Goal: Find contact information: Find contact information

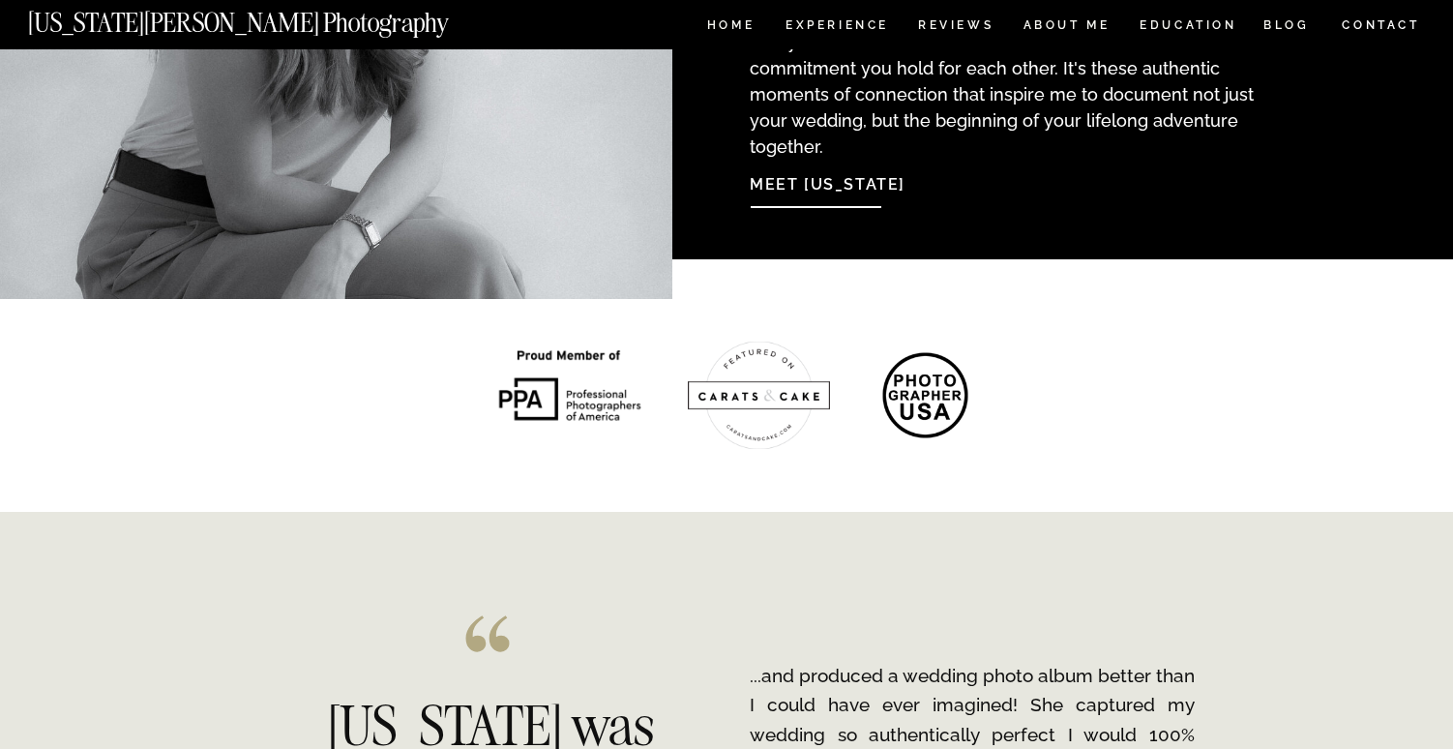
scroll to position [2070, 0]
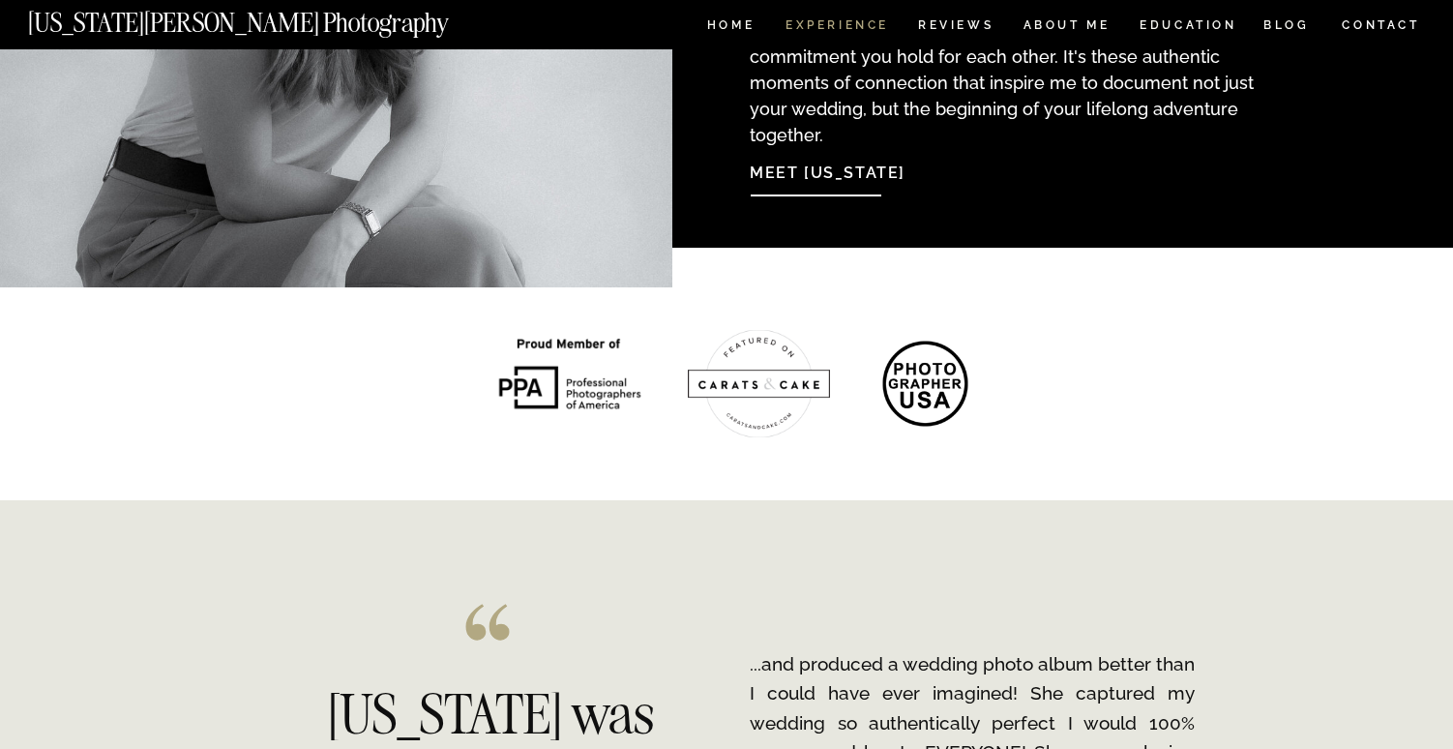
click at [835, 19] on nav "Experience" at bounding box center [837, 27] width 102 height 16
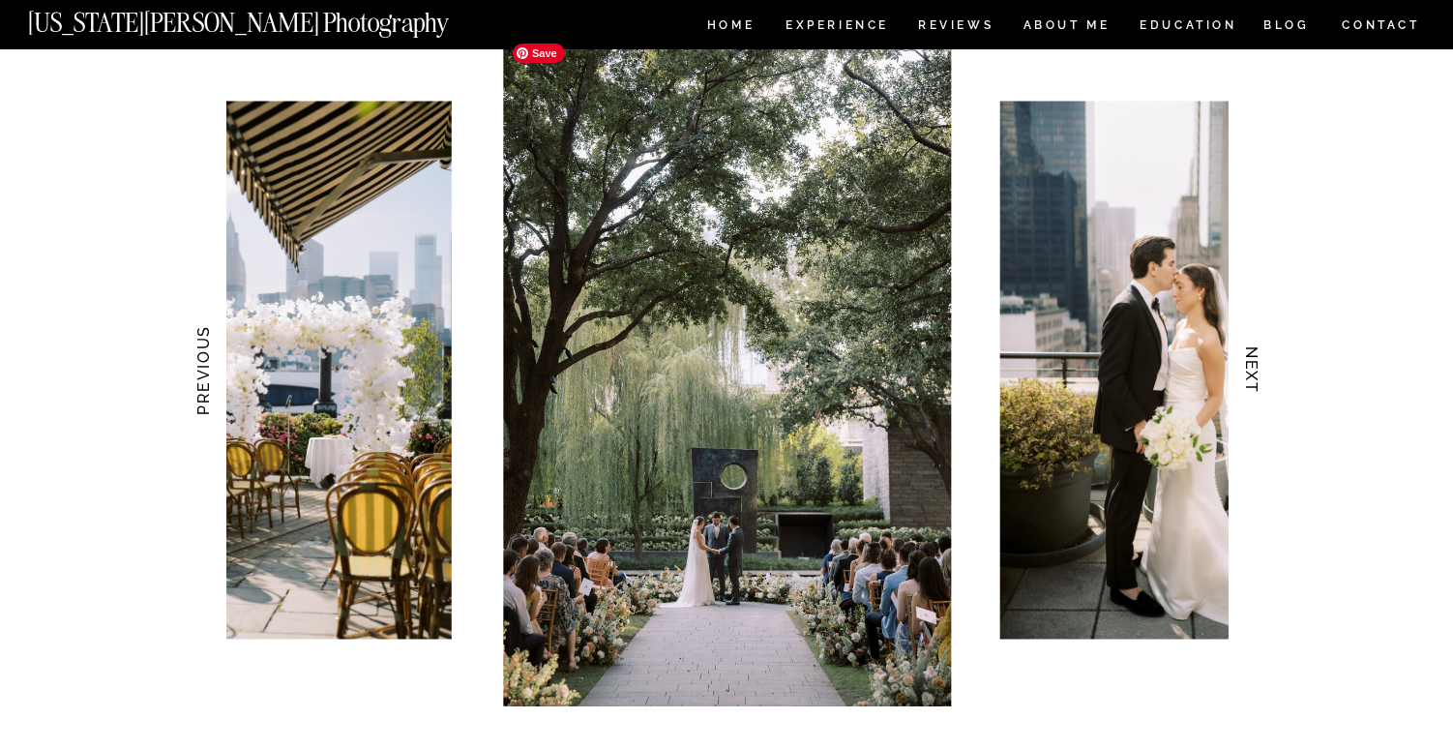
scroll to position [1862, 0]
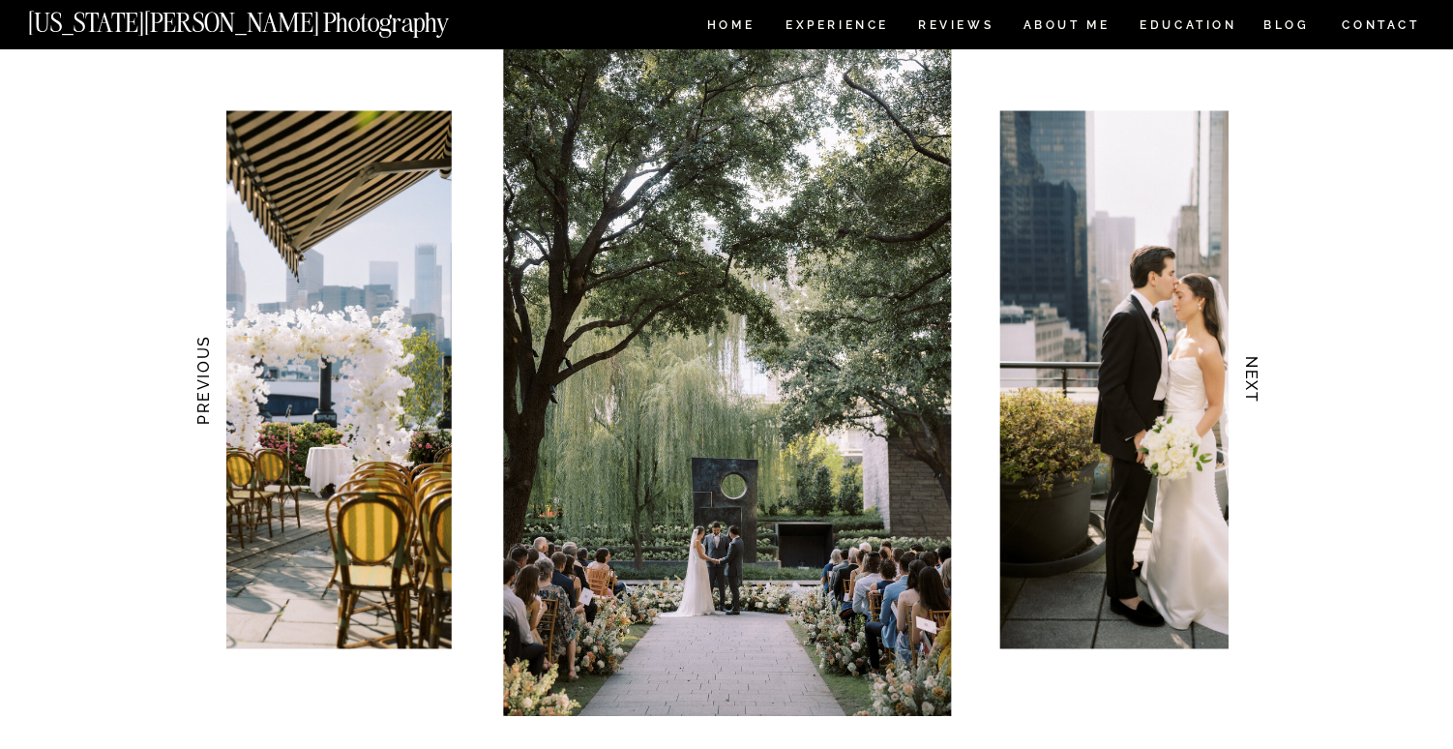
click at [1245, 381] on h3 "NEXT" at bounding box center [1253, 380] width 20 height 122
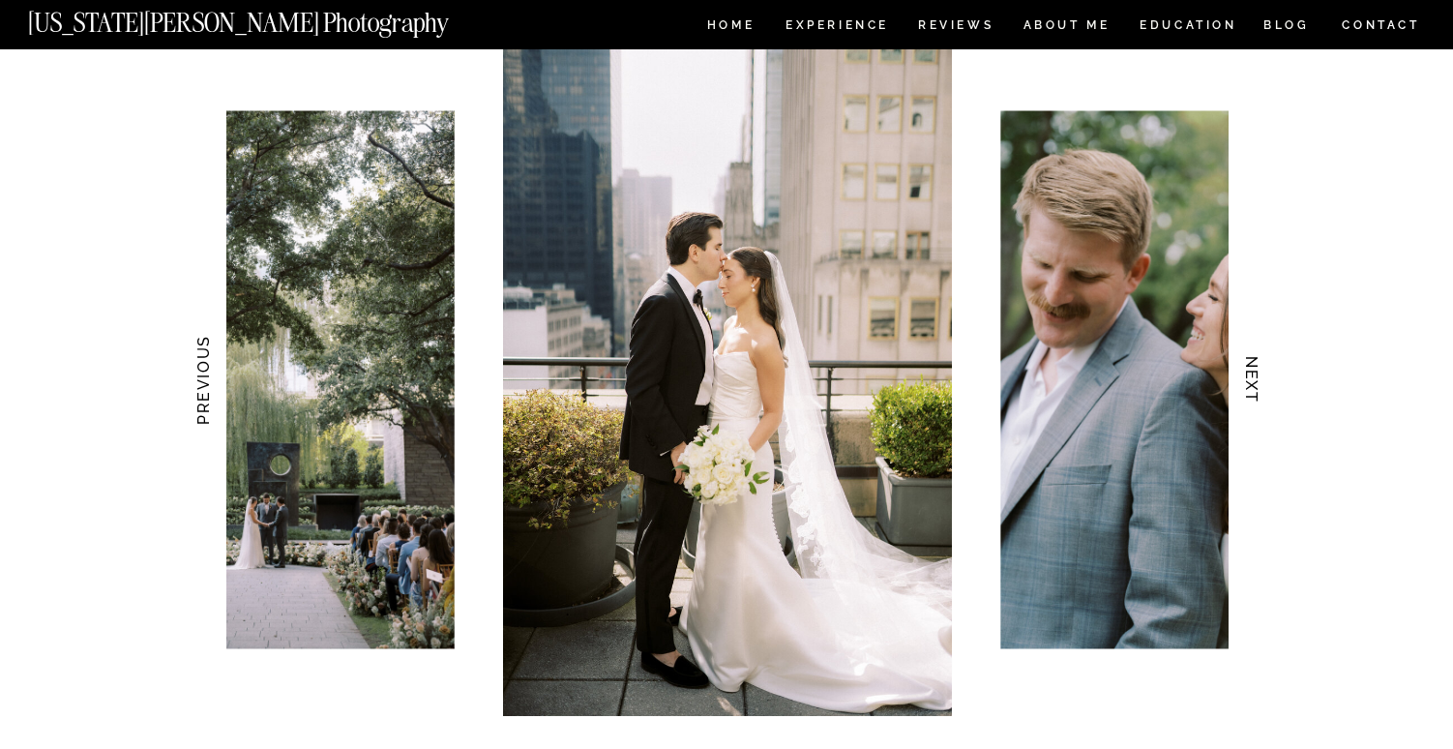
click at [1245, 381] on h3 "NEXT" at bounding box center [1253, 380] width 20 height 122
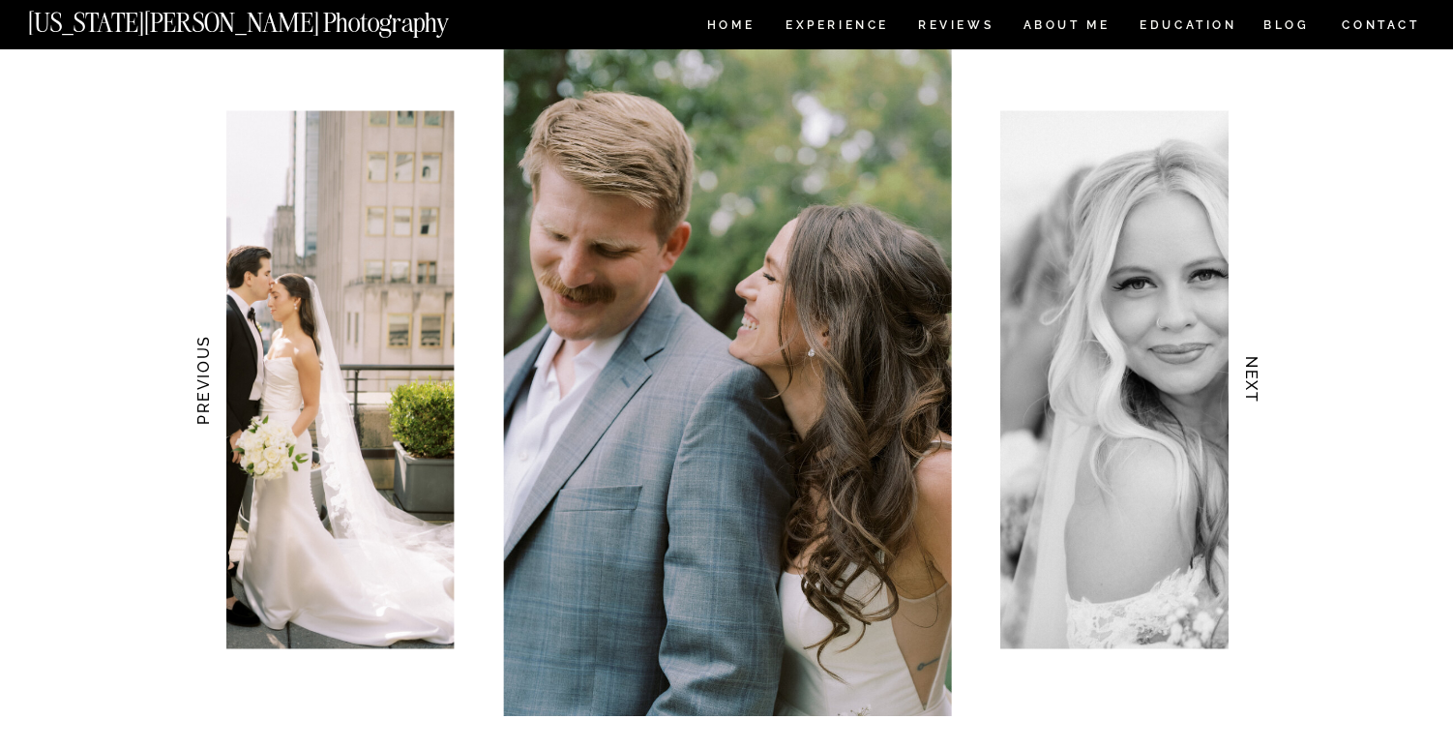
click at [1245, 381] on h3 "NEXT" at bounding box center [1253, 380] width 20 height 122
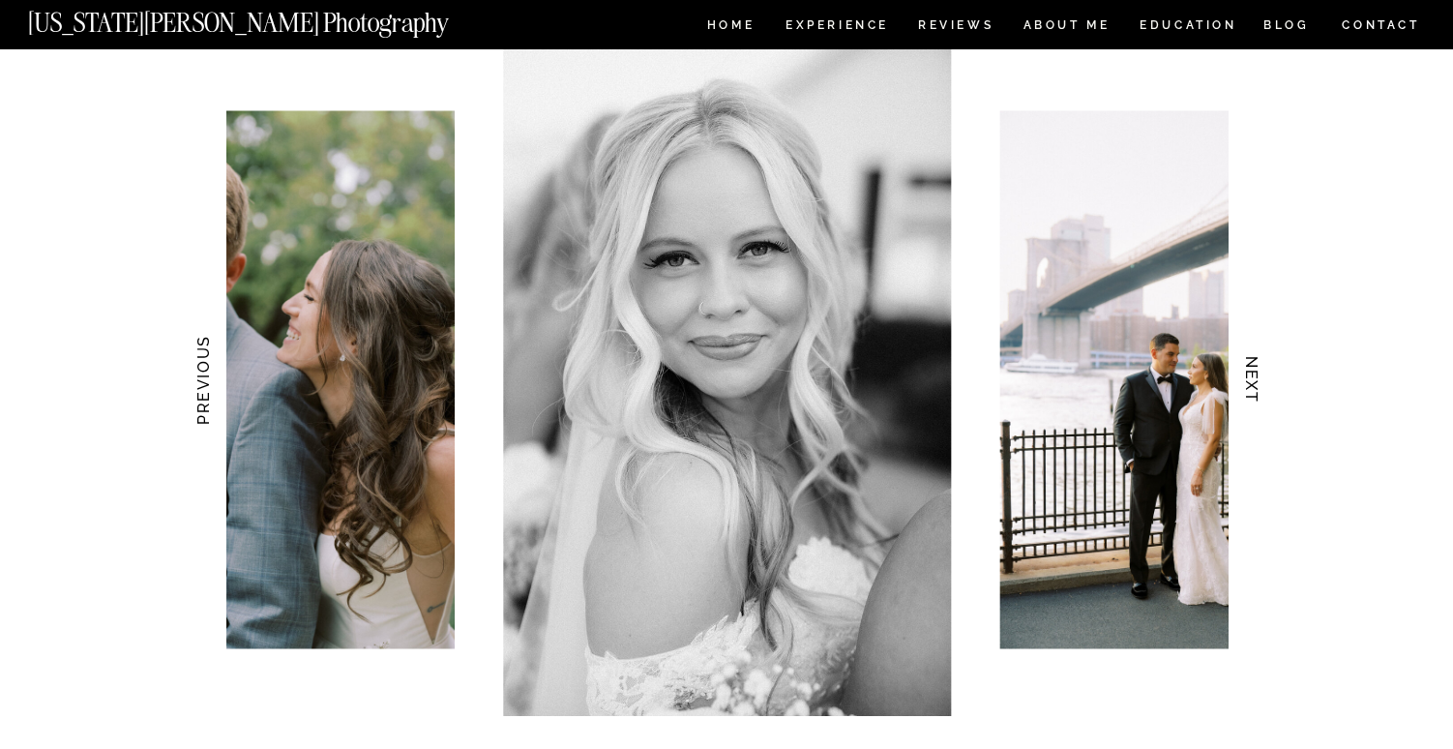
click at [1245, 381] on h3 "NEXT" at bounding box center [1253, 380] width 20 height 122
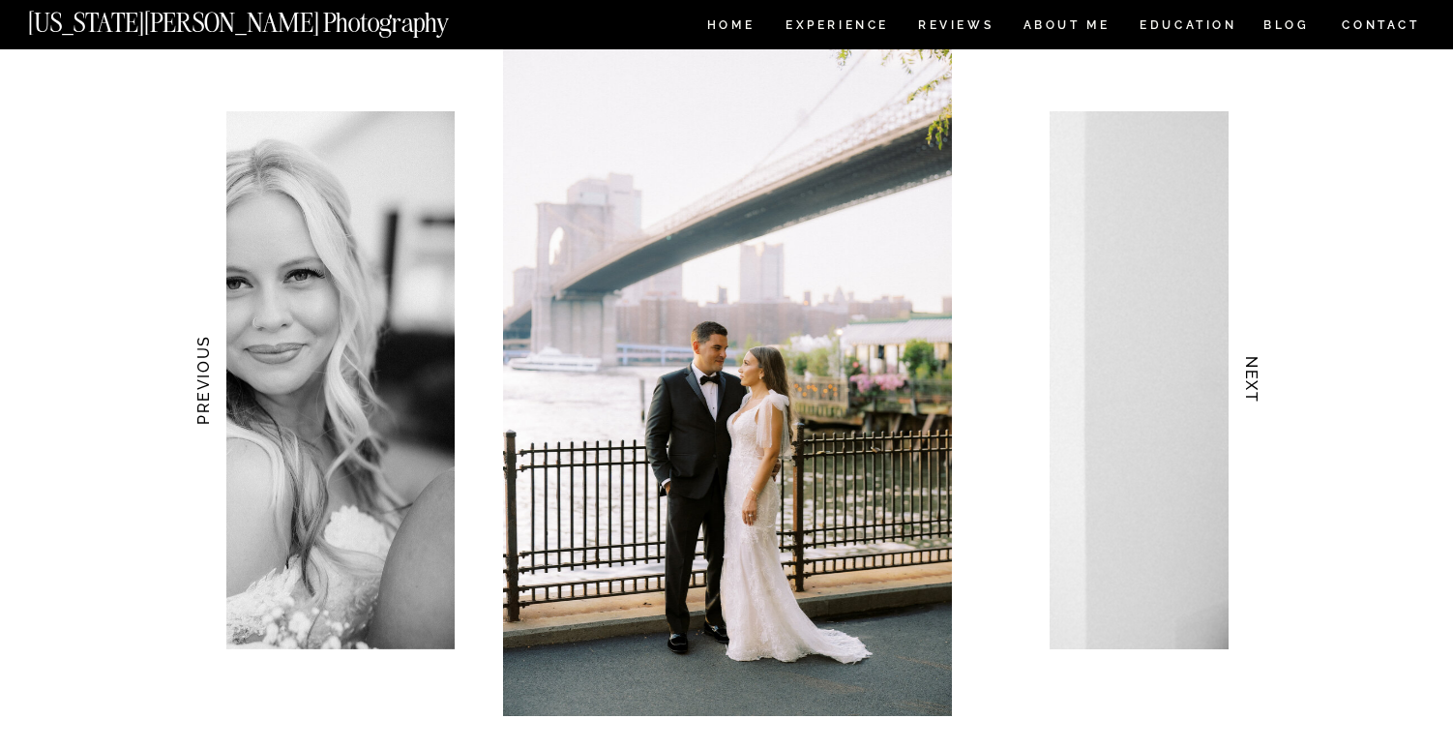
click at [1245, 381] on h3 "NEXT" at bounding box center [1253, 380] width 20 height 122
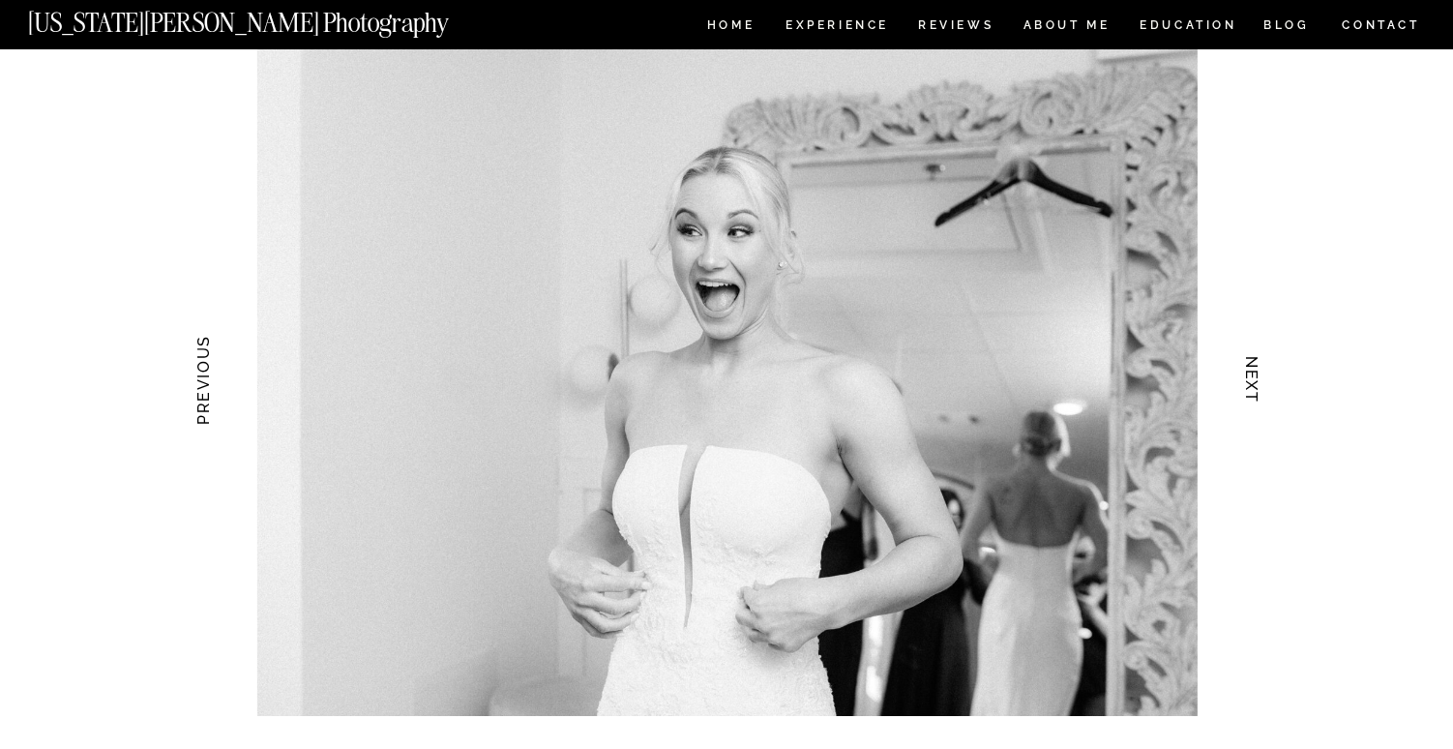
click at [1245, 381] on h3 "NEXT" at bounding box center [1253, 380] width 20 height 122
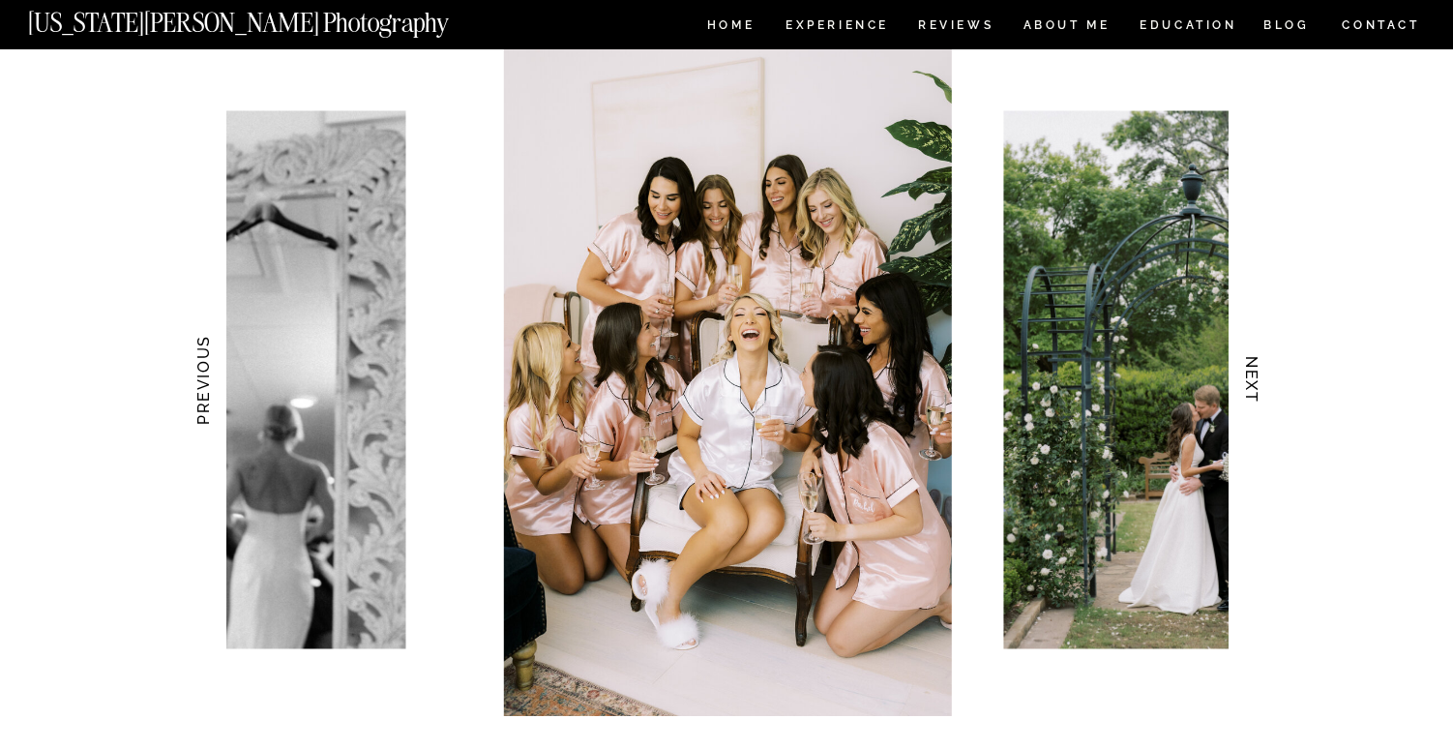
click at [1245, 381] on h3 "NEXT" at bounding box center [1253, 380] width 20 height 122
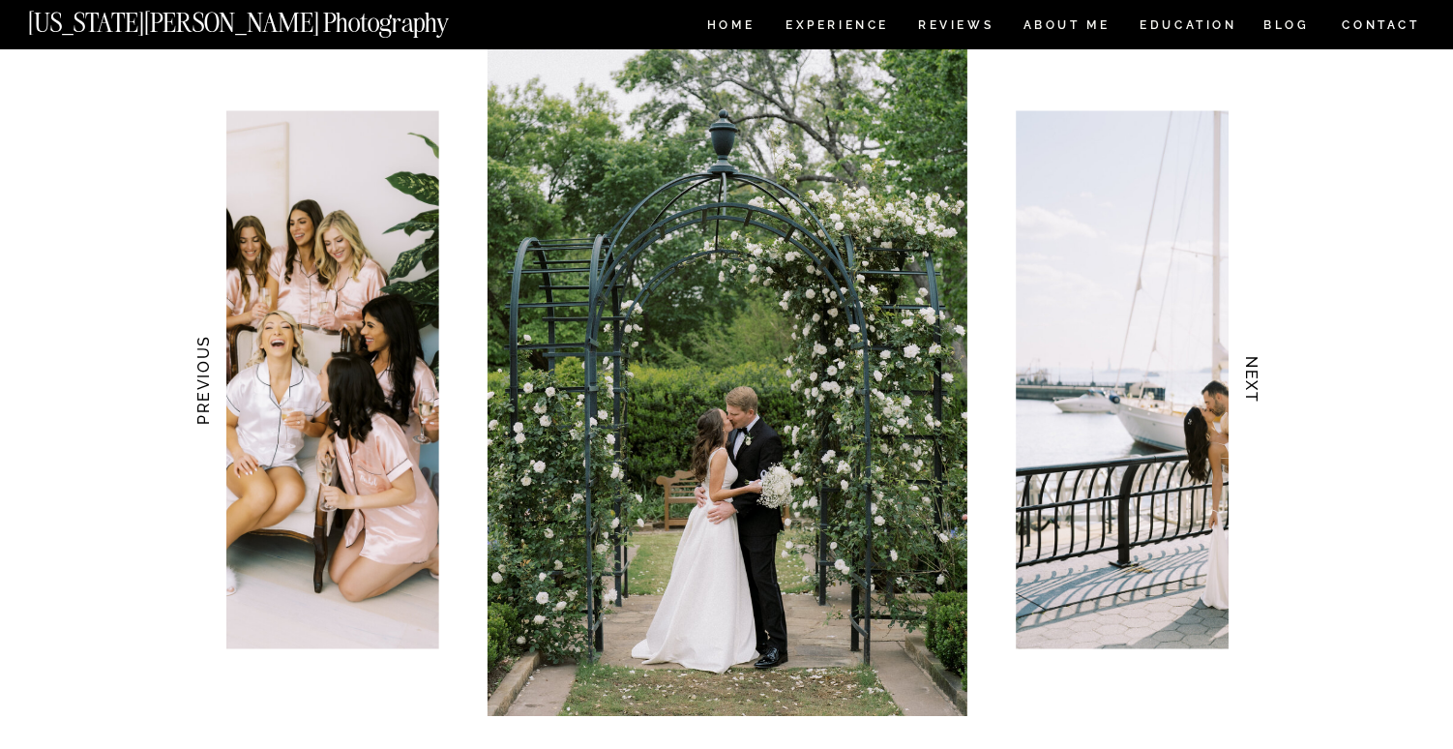
click at [1245, 381] on h3 "NEXT" at bounding box center [1253, 380] width 20 height 122
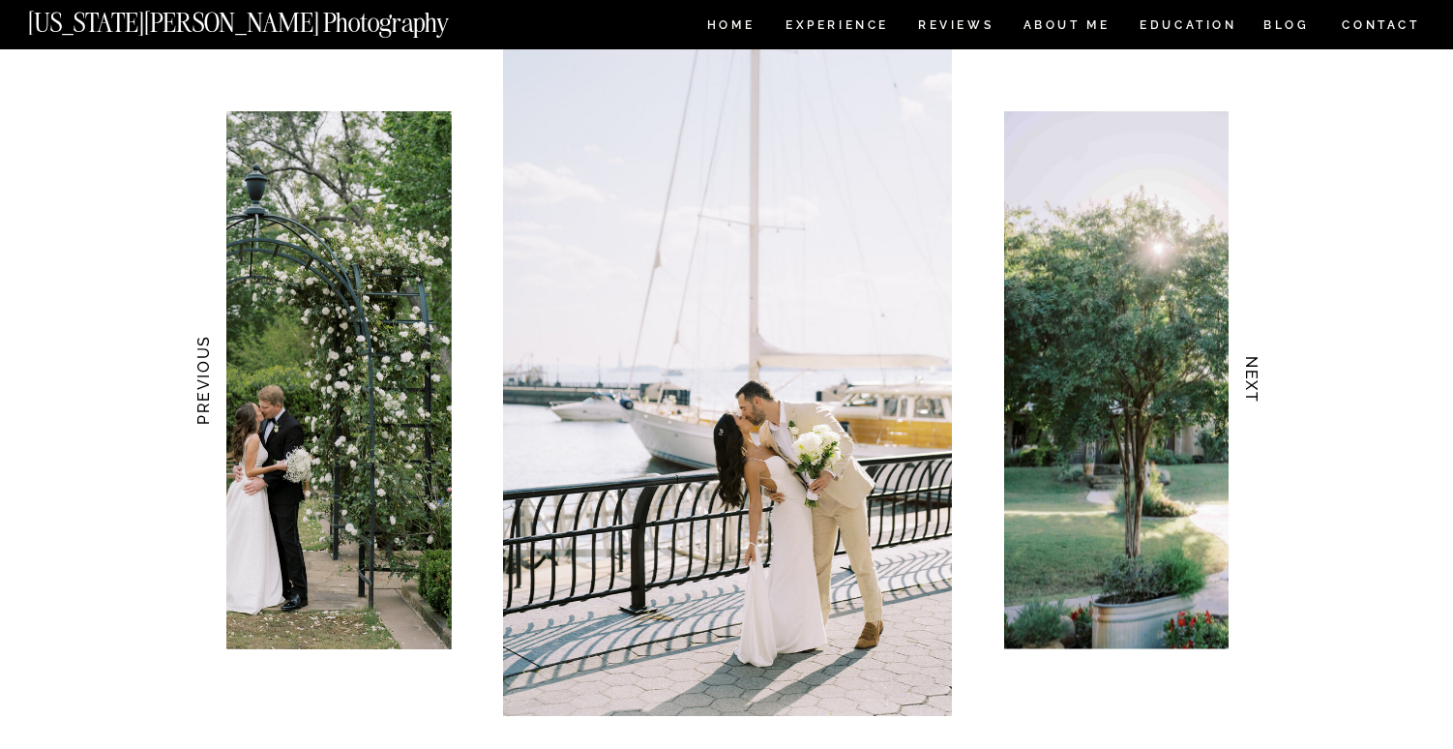
click at [1245, 381] on h3 "NEXT" at bounding box center [1253, 380] width 20 height 122
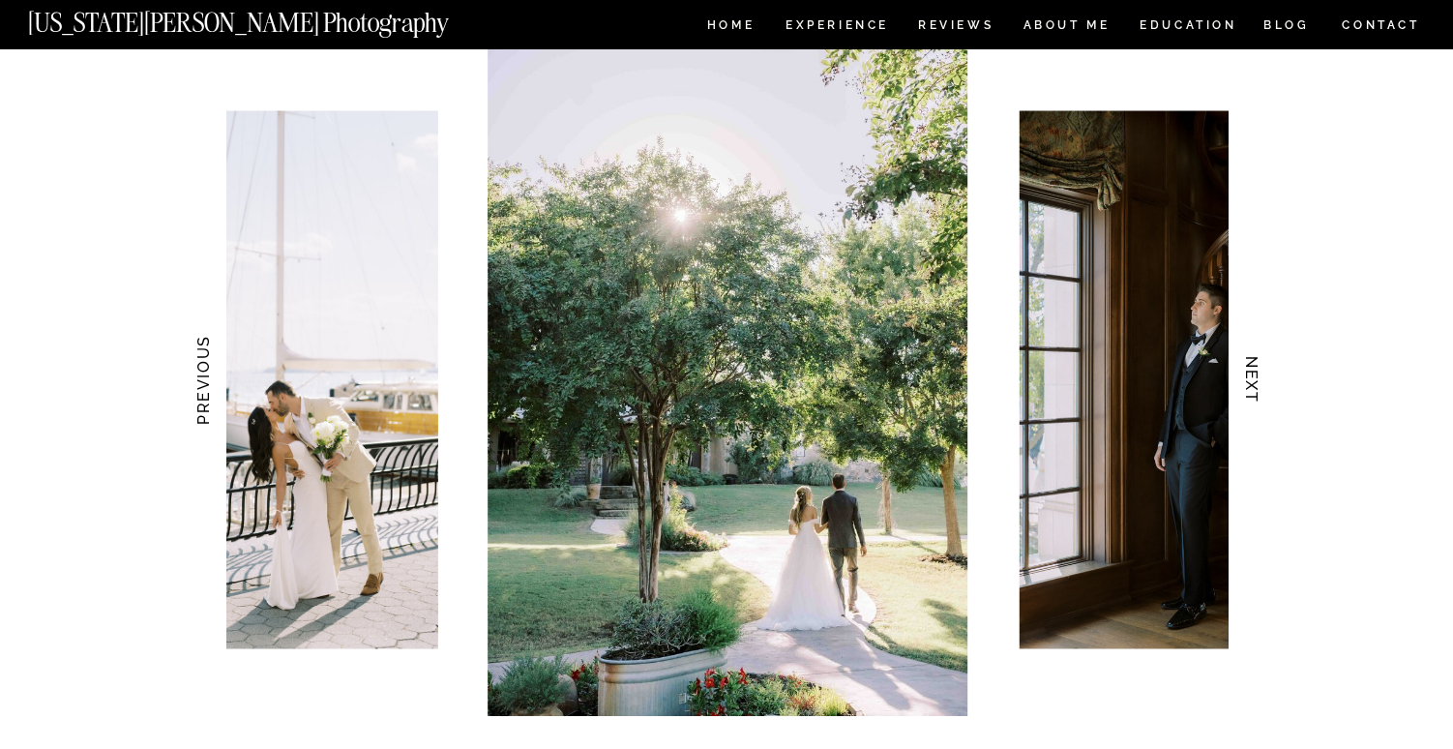
click at [1245, 381] on h3 "NEXT" at bounding box center [1253, 380] width 20 height 122
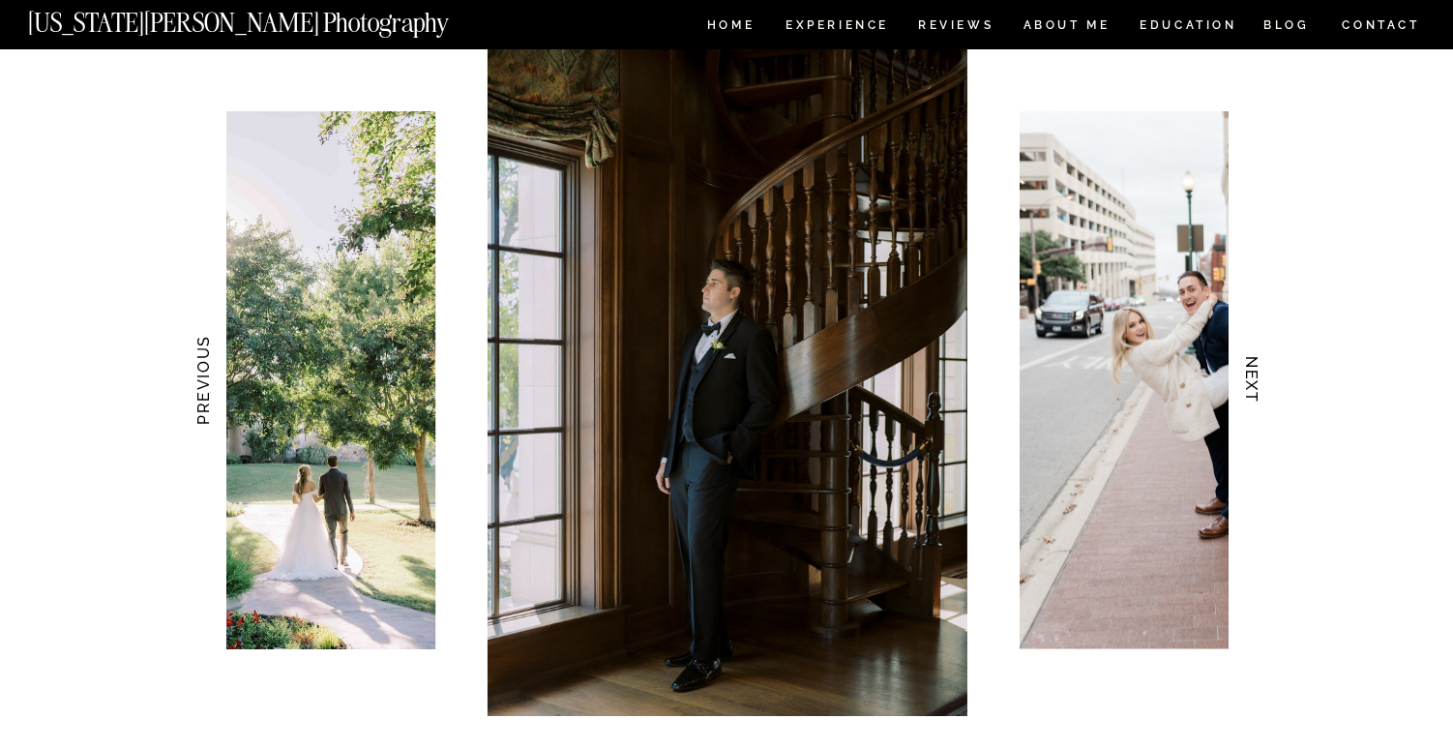
click at [1245, 381] on h3 "NEXT" at bounding box center [1253, 380] width 20 height 122
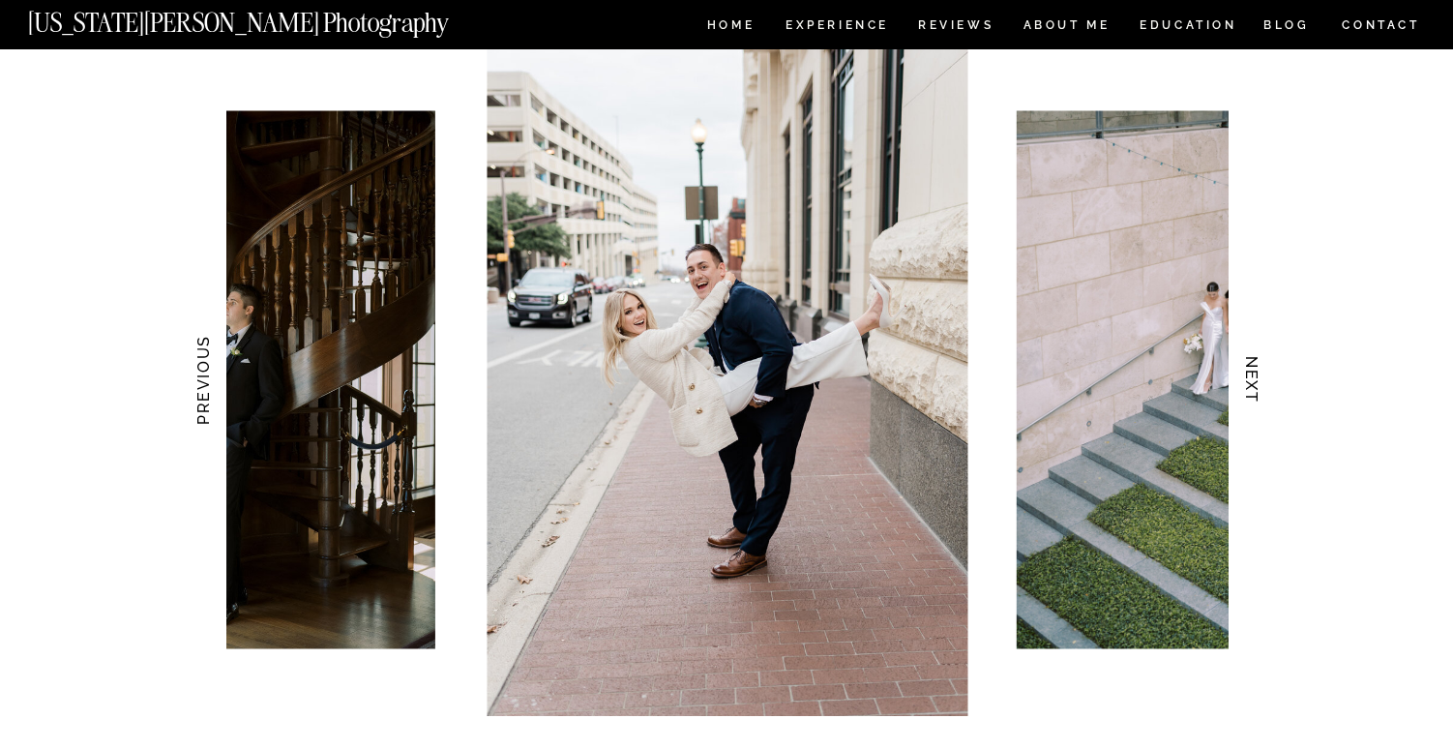
click at [1245, 381] on h3 "NEXT" at bounding box center [1253, 380] width 20 height 122
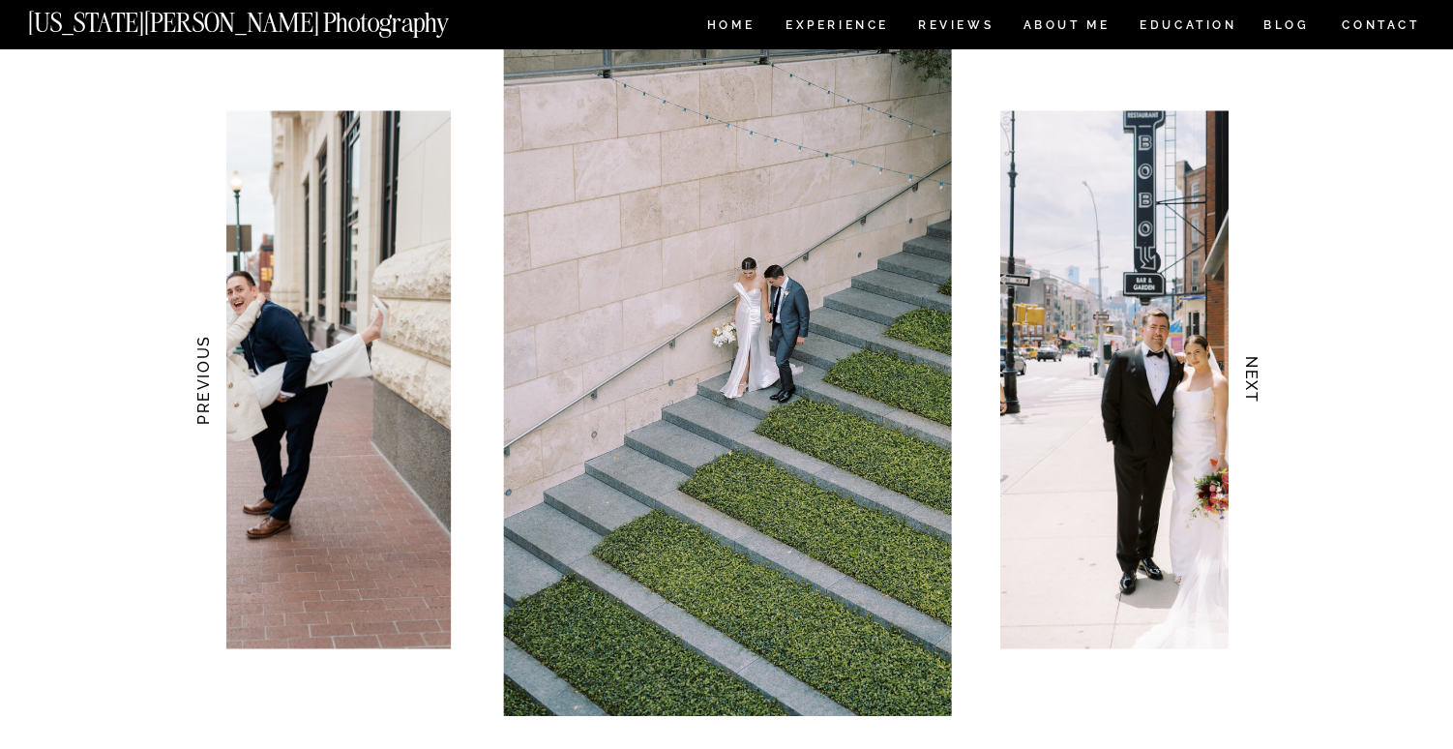
click at [1245, 381] on h3 "NEXT" at bounding box center [1253, 380] width 20 height 122
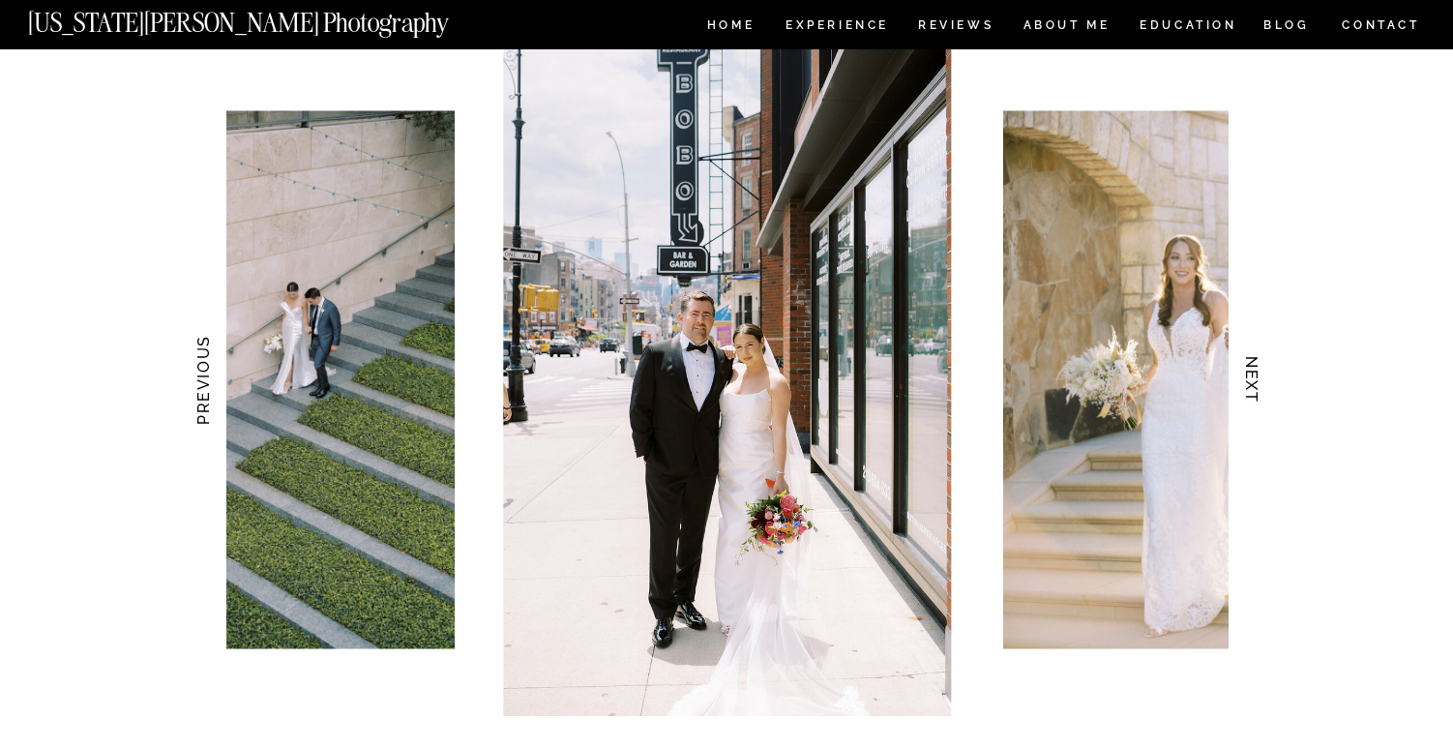
click at [1246, 381] on h3 "NEXT" at bounding box center [1253, 380] width 20 height 122
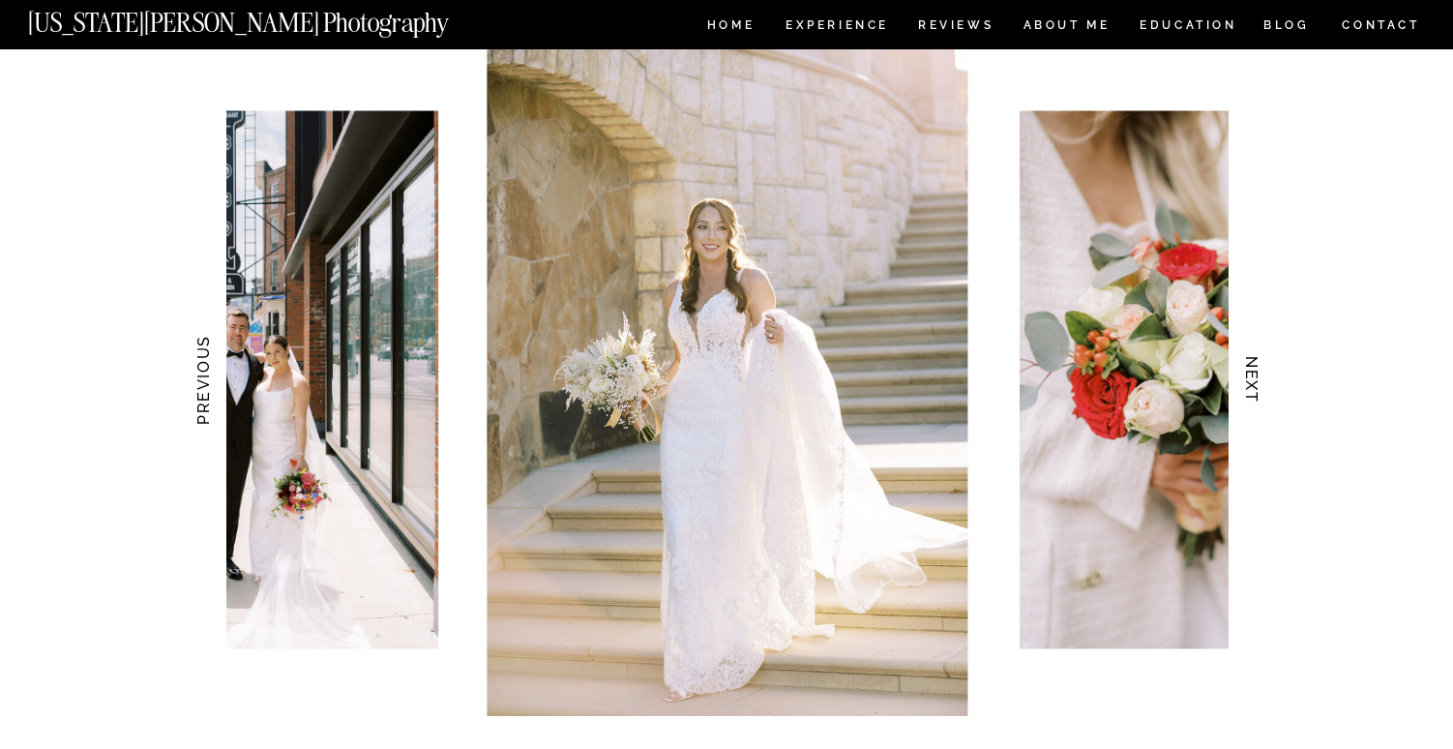
click at [1246, 381] on h3 "NEXT" at bounding box center [1253, 380] width 20 height 122
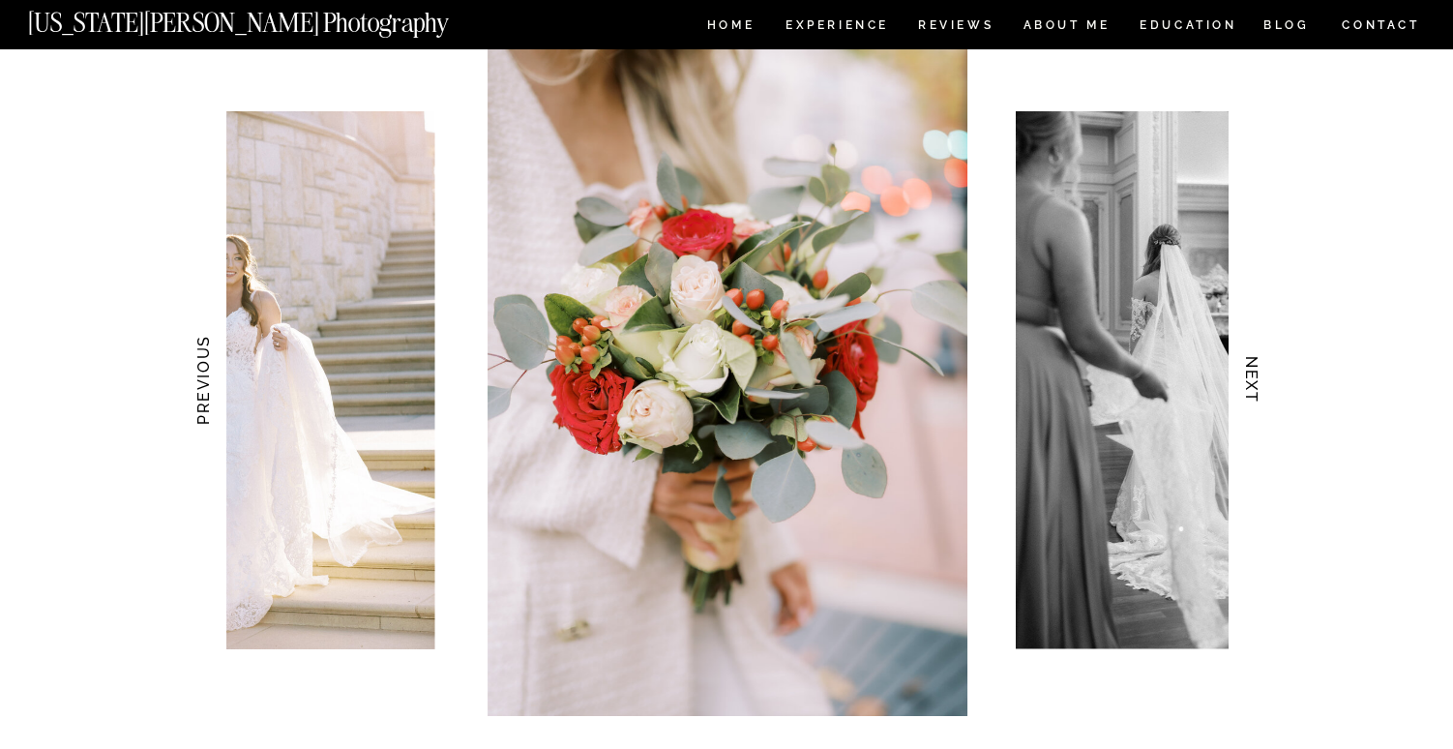
click at [1246, 381] on h3 "NEXT" at bounding box center [1253, 380] width 20 height 122
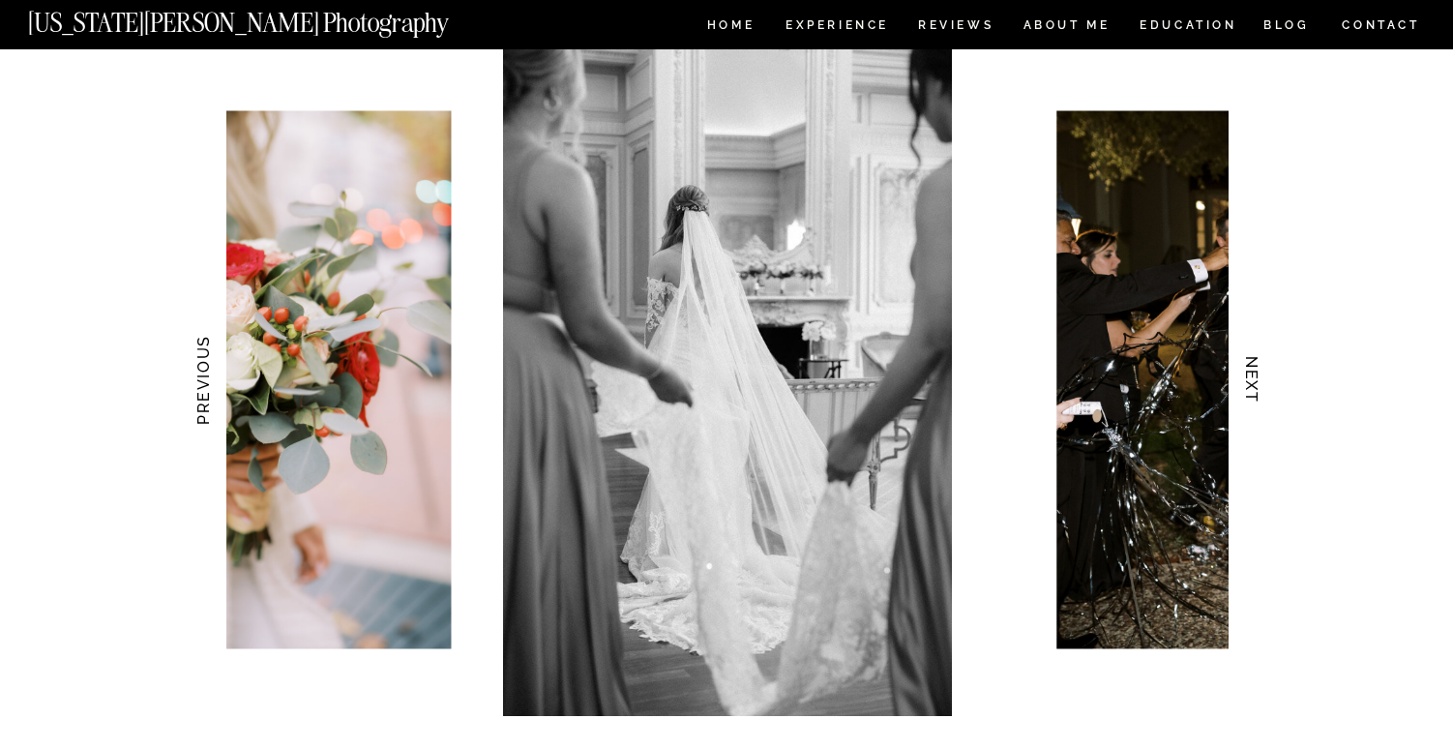
click at [1246, 381] on h3 "NEXT" at bounding box center [1253, 380] width 20 height 122
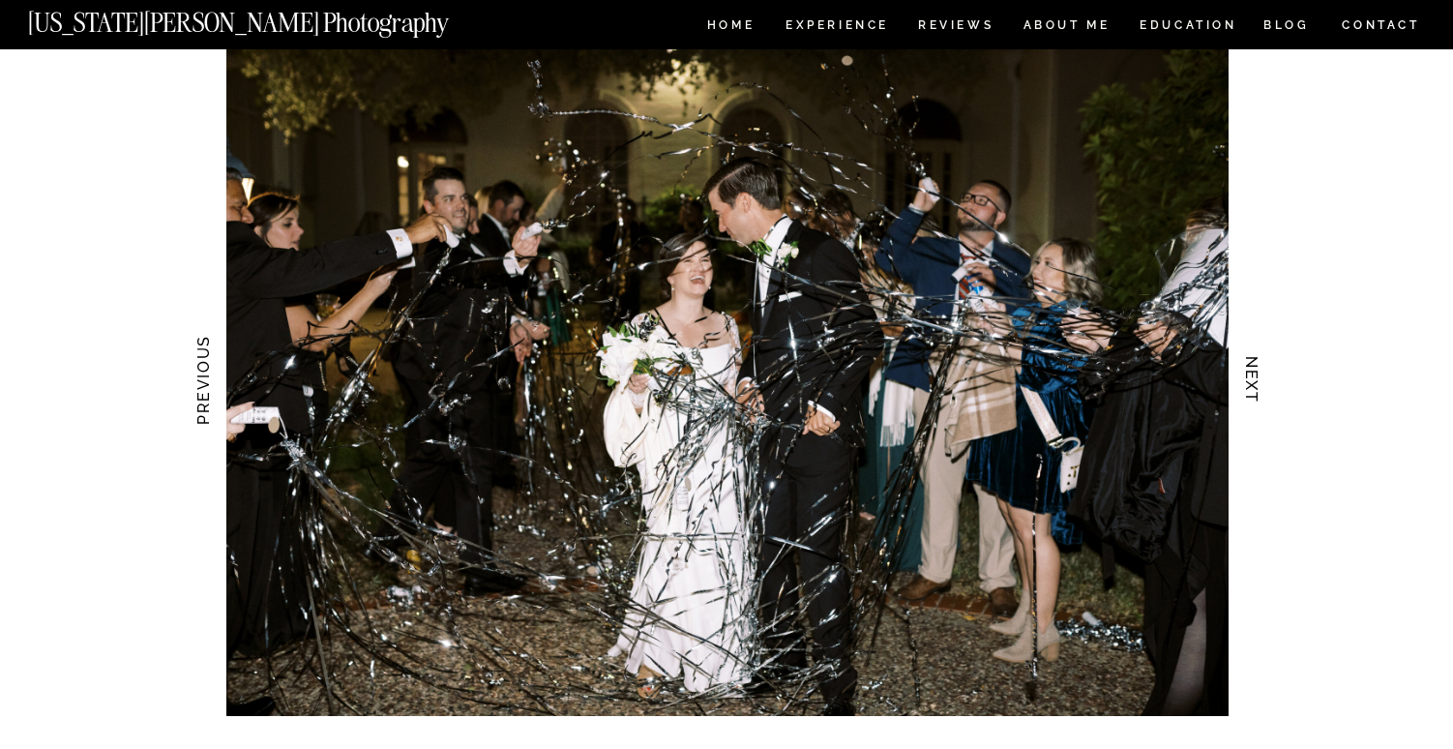
click at [1246, 381] on h3 "NEXT" at bounding box center [1253, 380] width 20 height 122
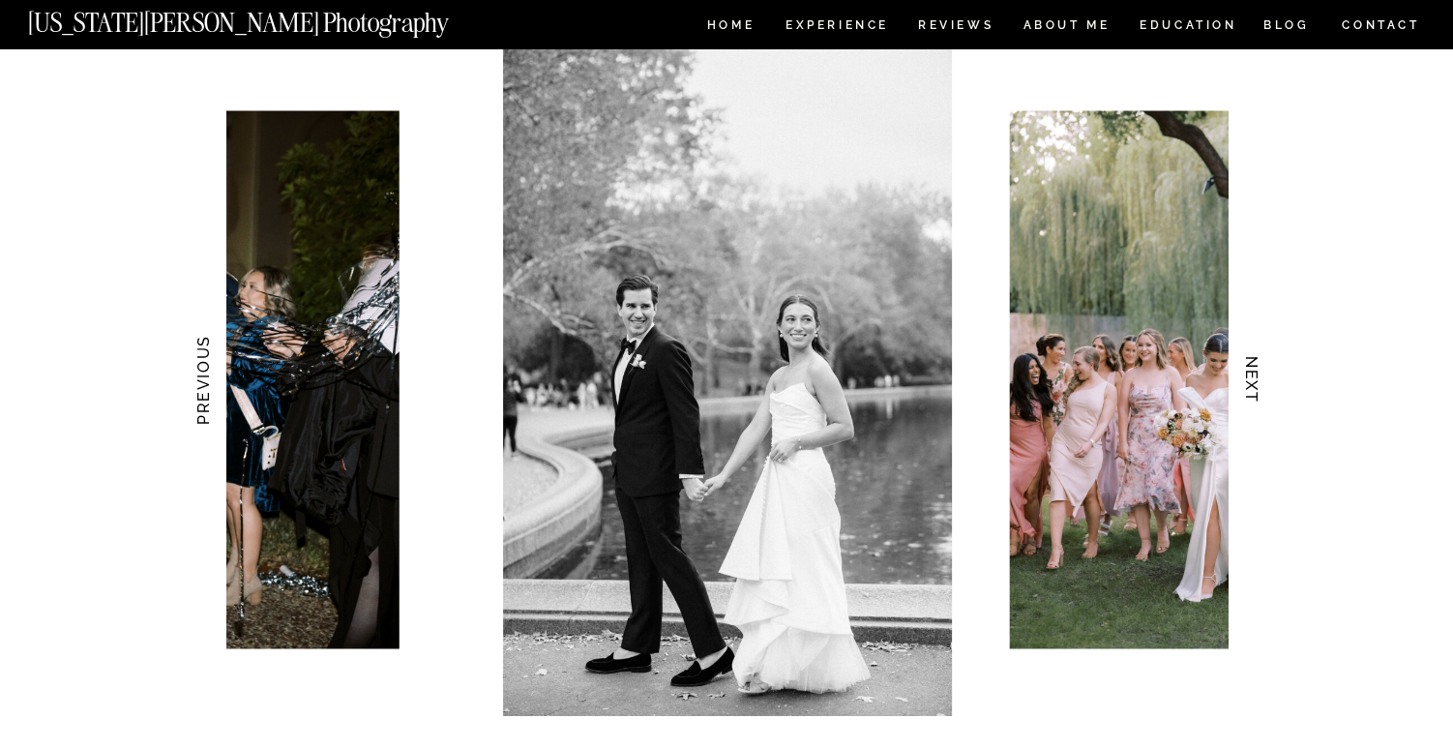
click at [1246, 381] on h3 "NEXT" at bounding box center [1253, 380] width 20 height 122
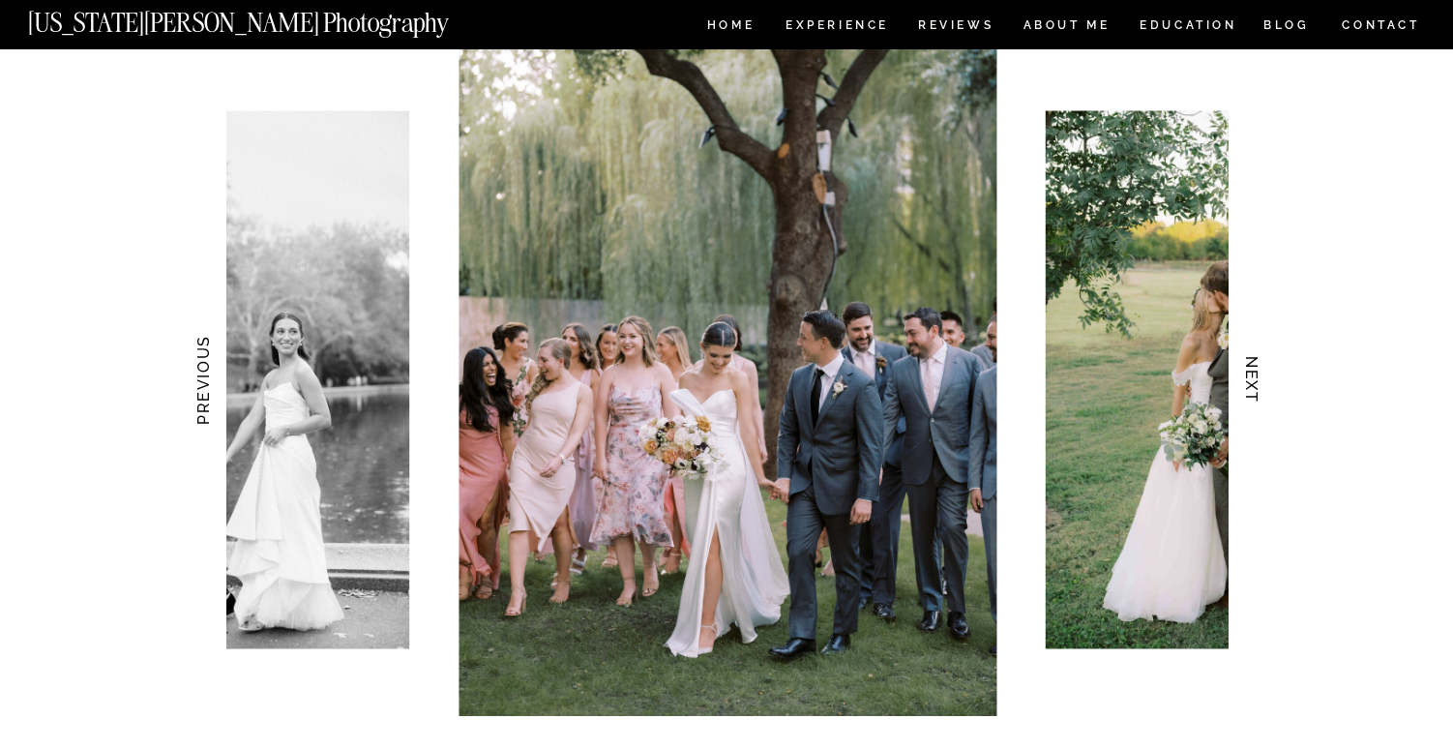
click at [1246, 381] on h3 "NEXT" at bounding box center [1253, 380] width 20 height 122
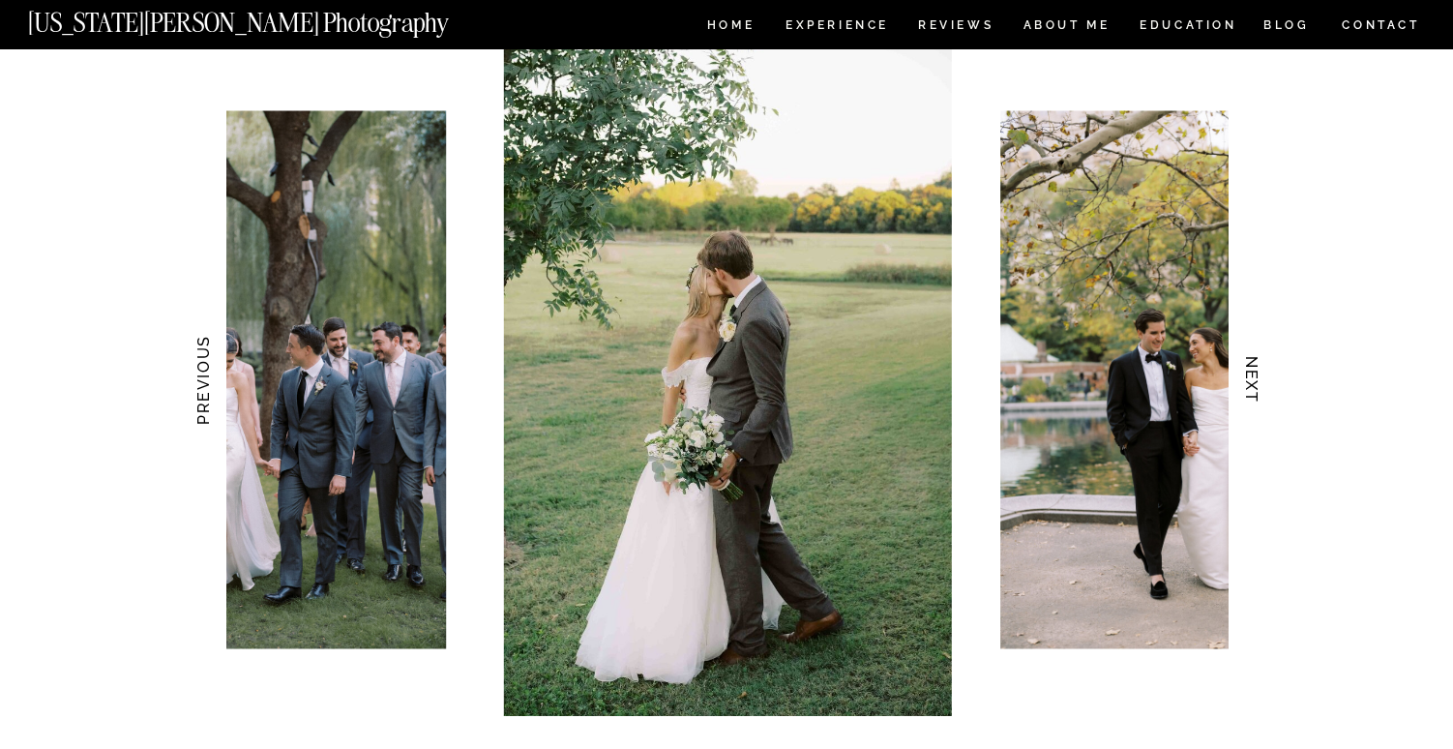
click at [1246, 381] on h3 "NEXT" at bounding box center [1253, 380] width 20 height 122
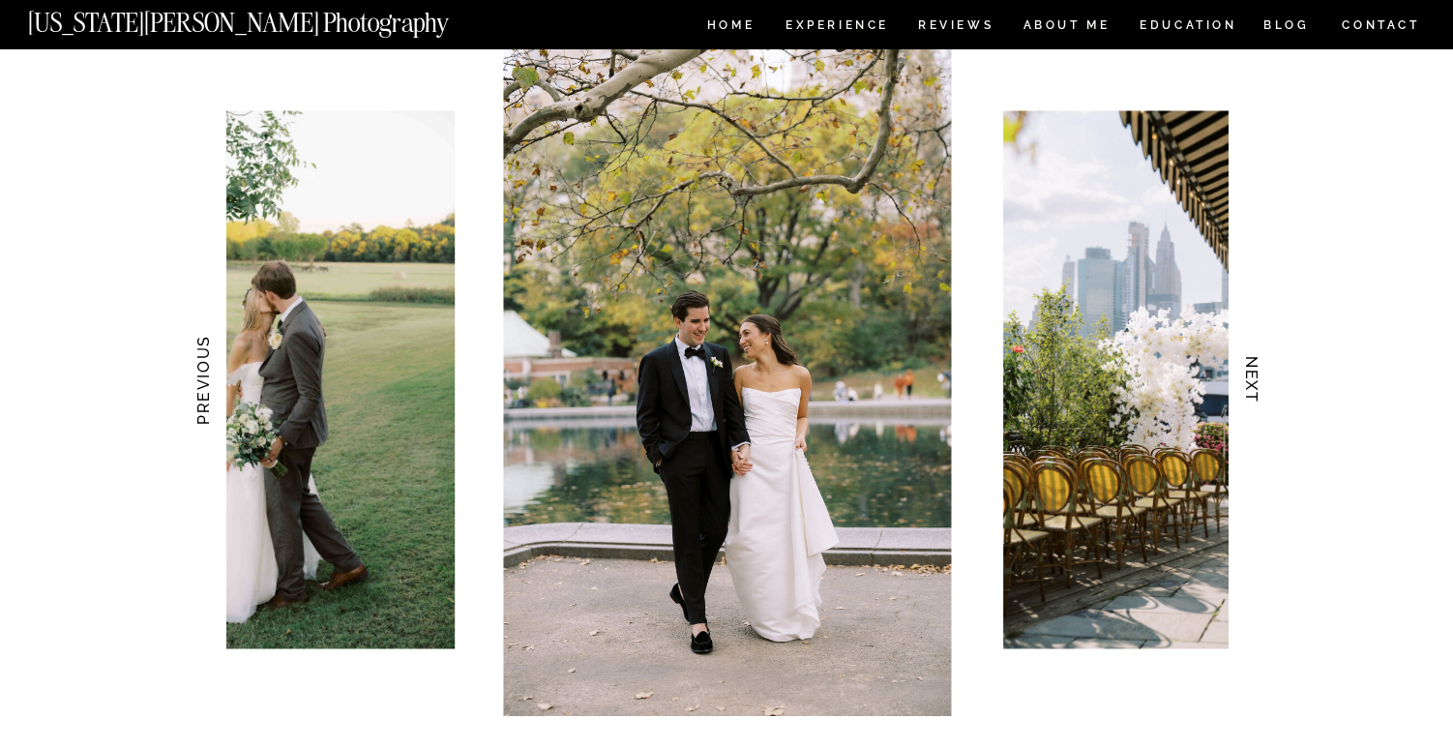
click at [1246, 381] on h3 "NEXT" at bounding box center [1253, 380] width 20 height 122
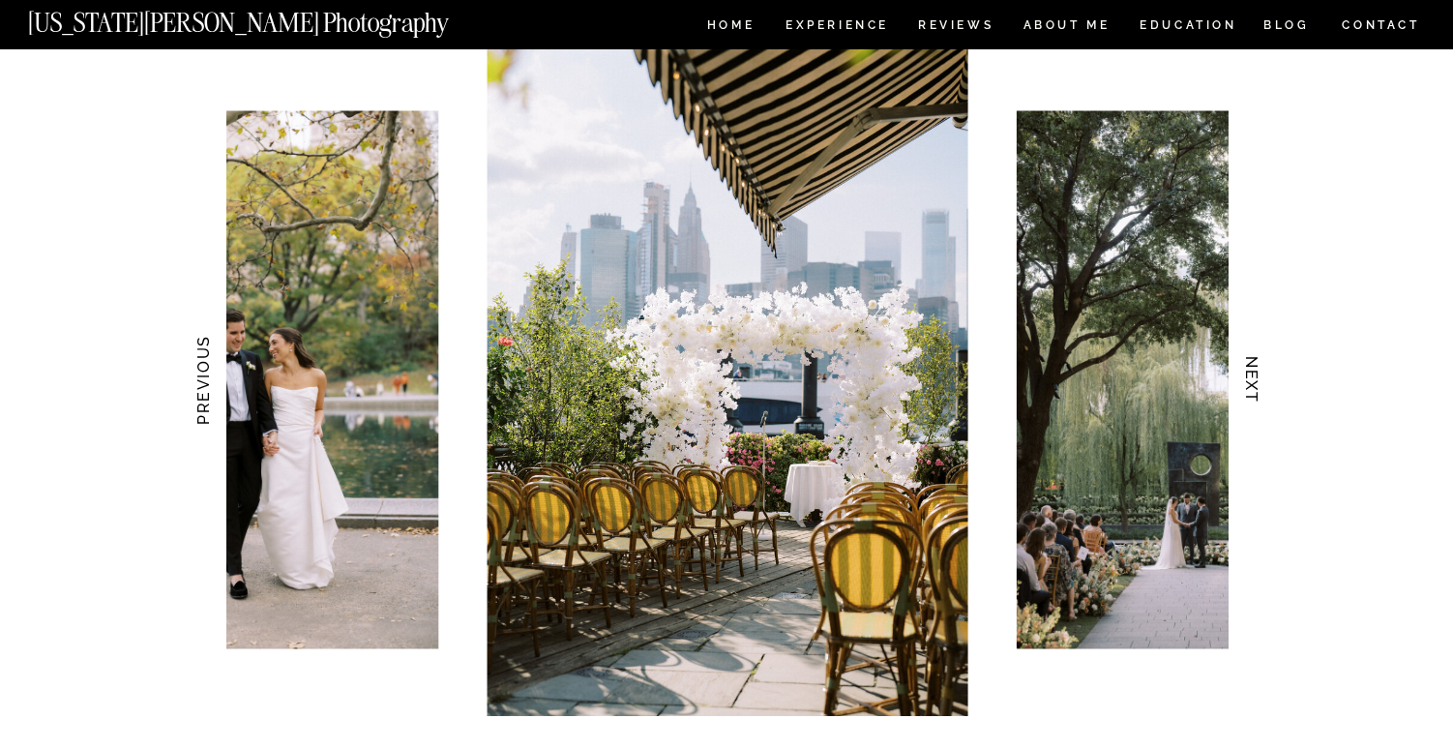
click at [1246, 381] on h3 "NEXT" at bounding box center [1253, 380] width 20 height 122
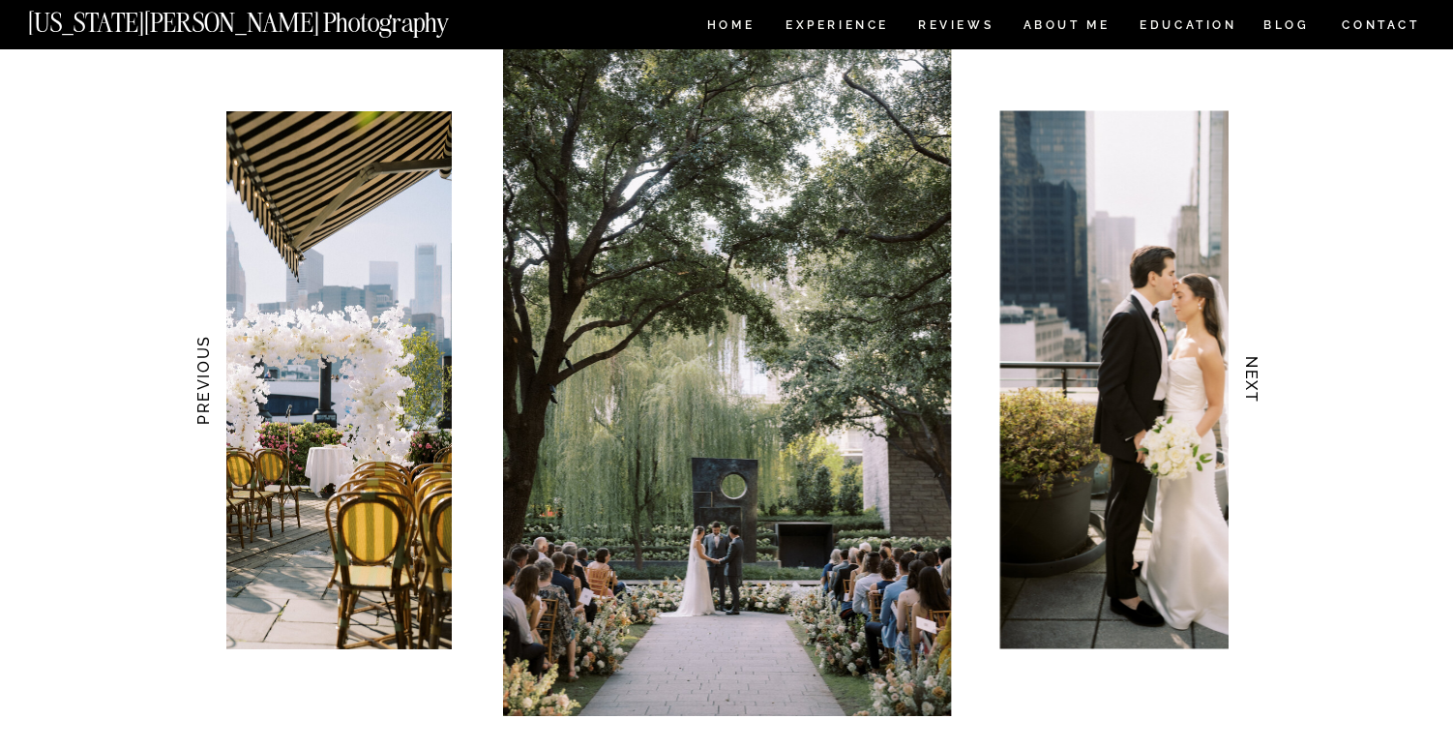
click at [1246, 381] on h3 "NEXT" at bounding box center [1253, 380] width 20 height 122
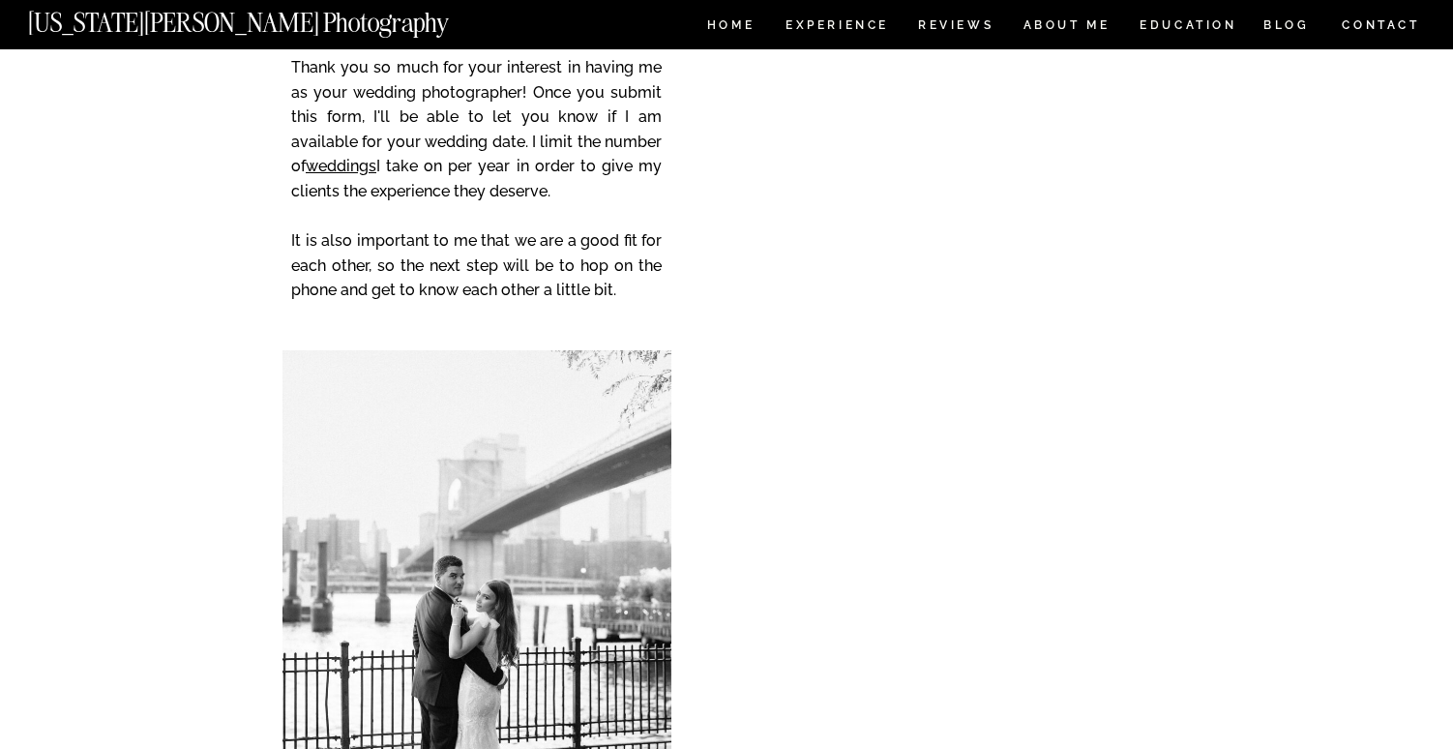
scroll to position [7935, 0]
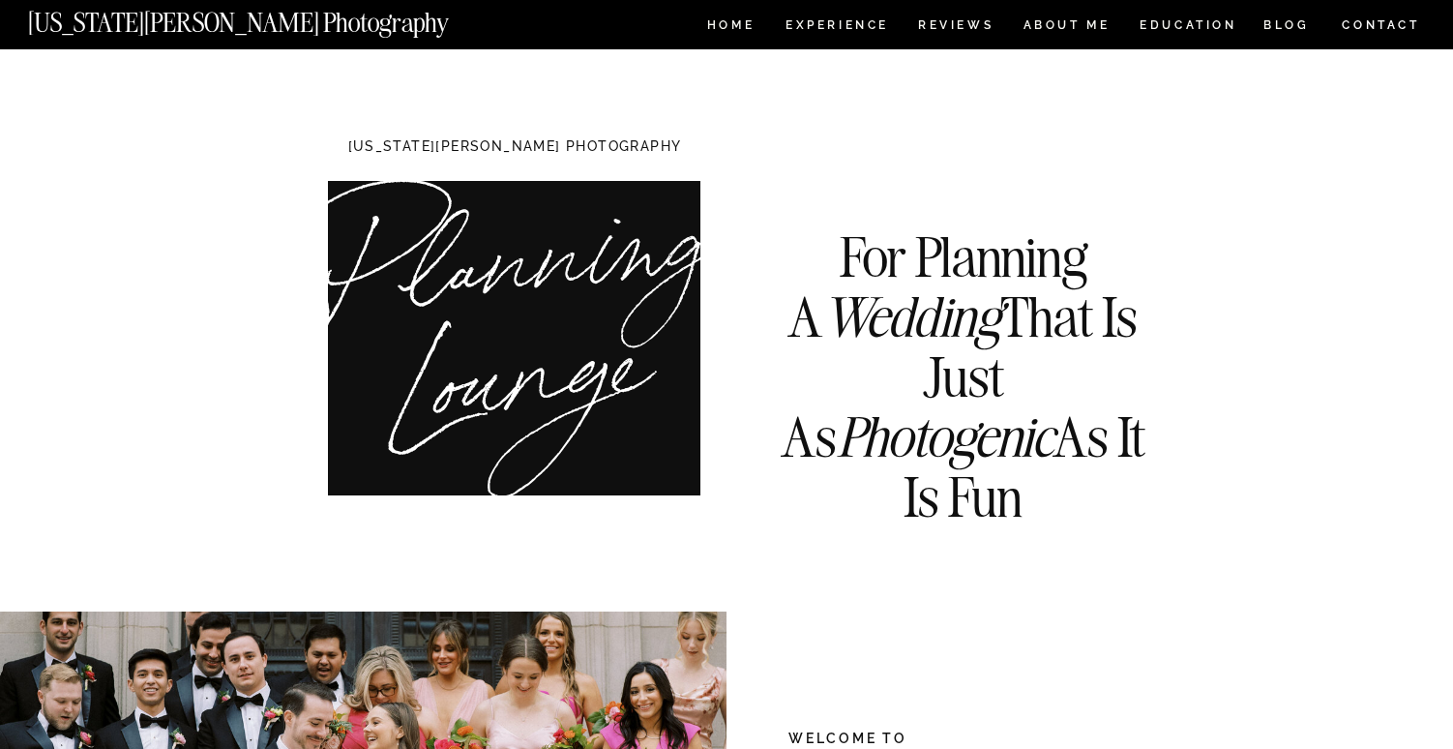
click at [305, 21] on nav "[US_STATE][PERSON_NAME] Photography" at bounding box center [271, 18] width 486 height 16
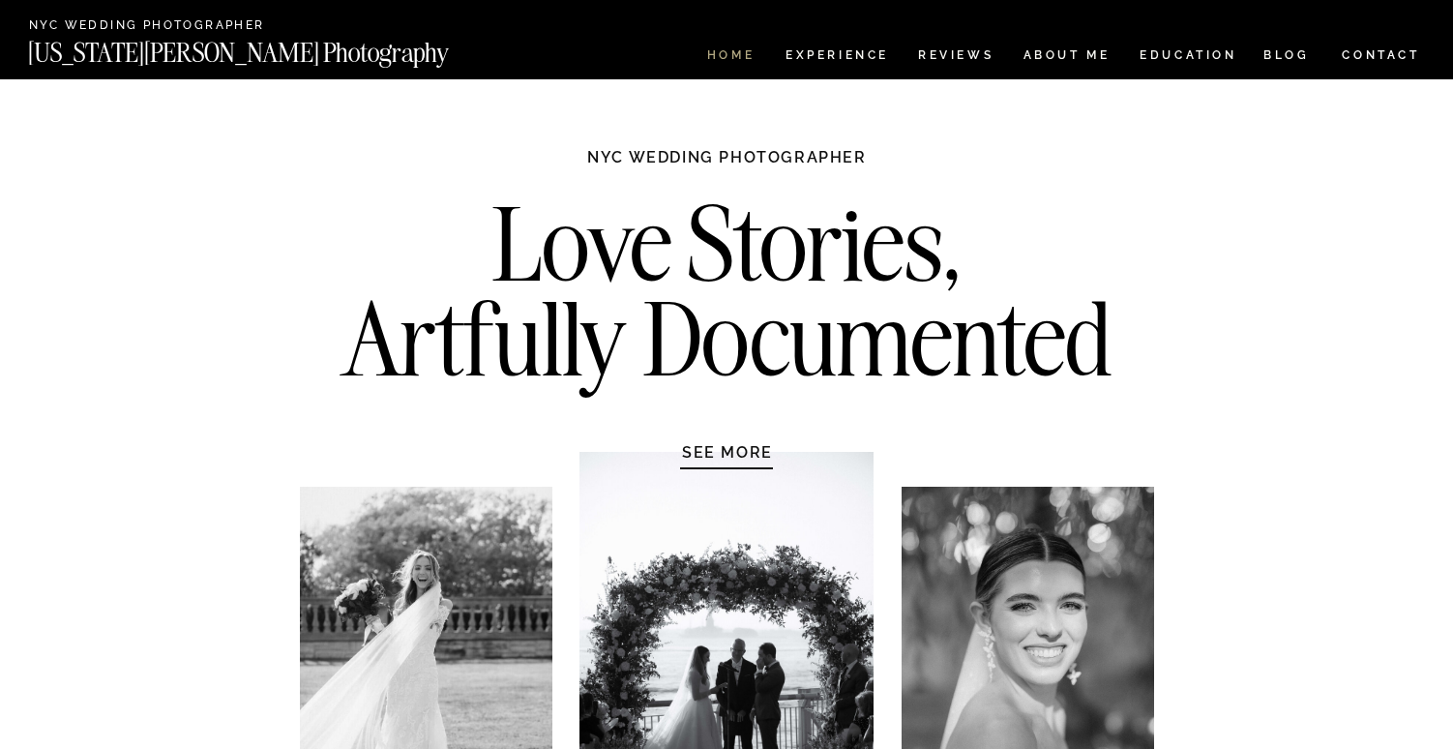
click at [717, 64] on nav "HOME" at bounding box center [731, 57] width 55 height 16
click at [1032, 56] on nav "ABOUT ME" at bounding box center [1067, 57] width 88 height 16
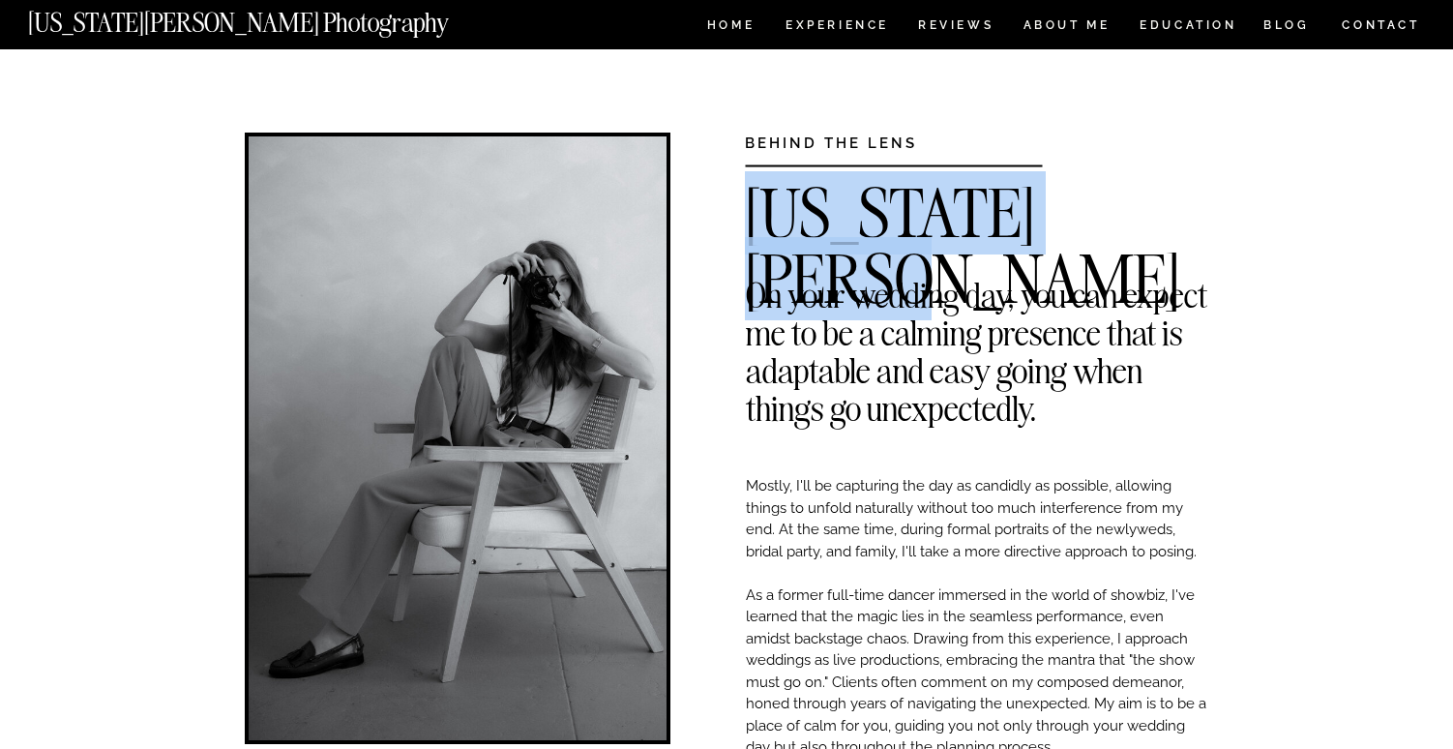
drag, startPoint x: 749, startPoint y: 206, endPoint x: 1166, endPoint y: 221, distance: 417.3
click at [1165, 210] on h2 "Georgia Sheridan" at bounding box center [977, 195] width 464 height 29
copy h2 "Georgia Sheridan"
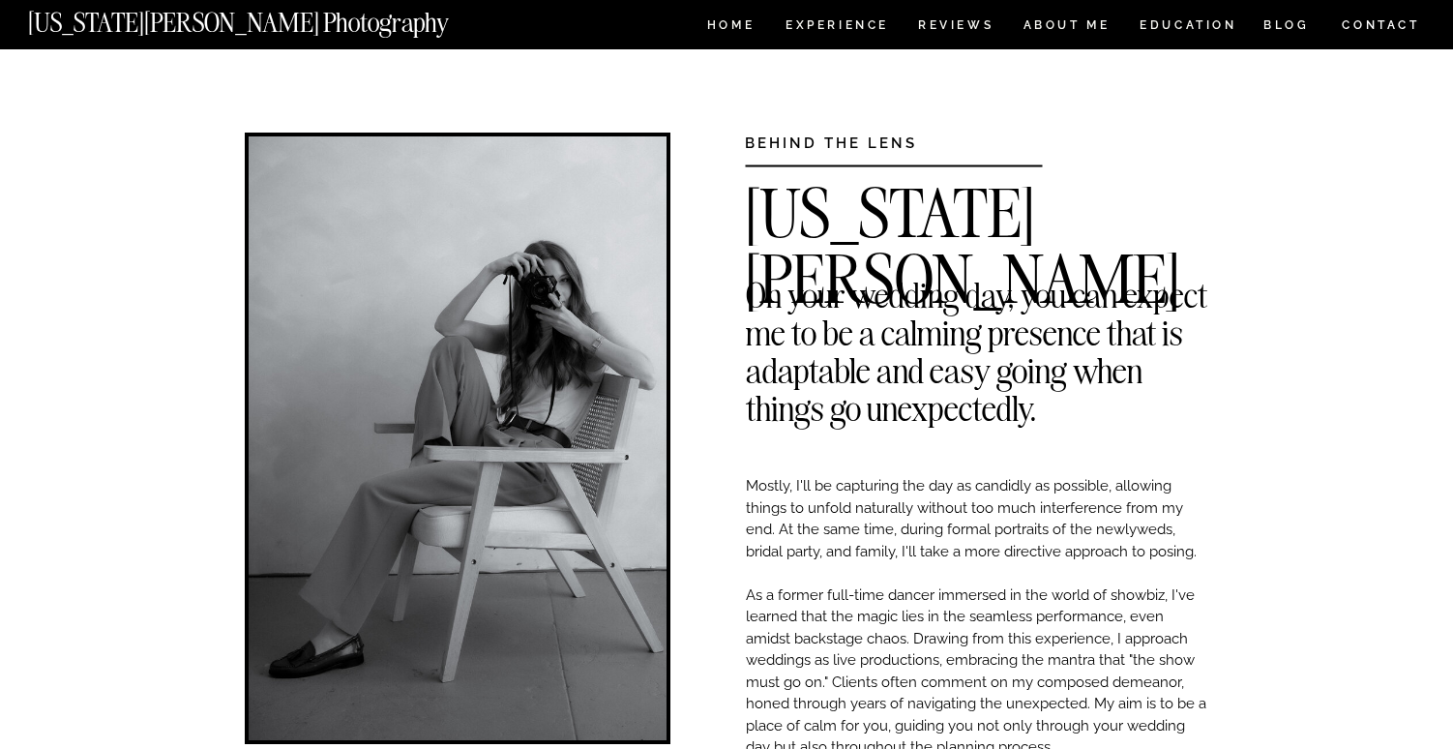
click at [1424, 20] on div at bounding box center [726, 24] width 1453 height 49
click at [1393, 22] on nav "CONTACT" at bounding box center [1381, 25] width 80 height 21
